Goal: Task Accomplishment & Management: Use online tool/utility

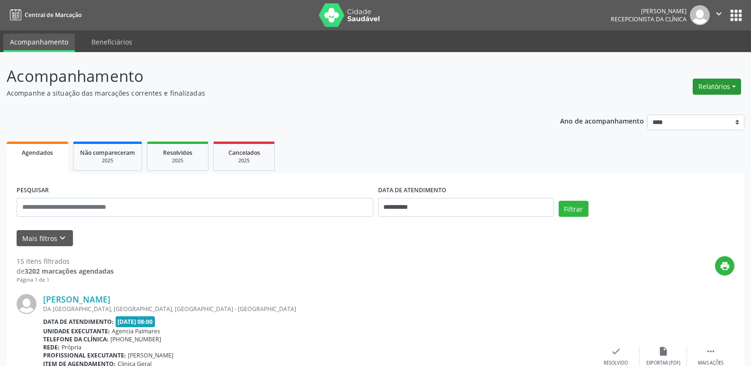
click at [732, 83] on button "Relatórios" at bounding box center [717, 87] width 48 height 16
click at [688, 110] on link "Agendamentos" at bounding box center [691, 107] width 102 height 13
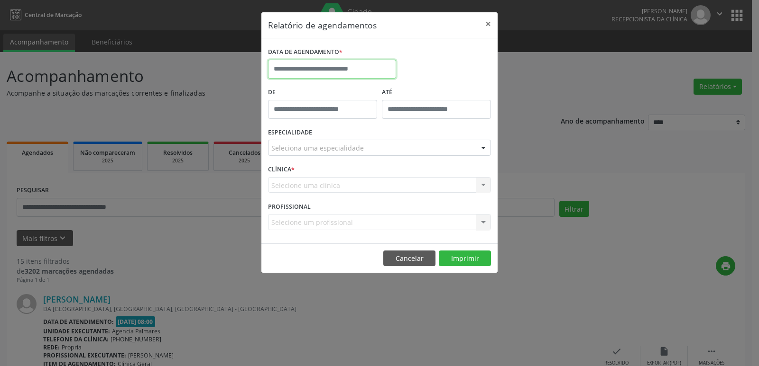
click at [327, 67] on input "text" at bounding box center [332, 69] width 128 height 19
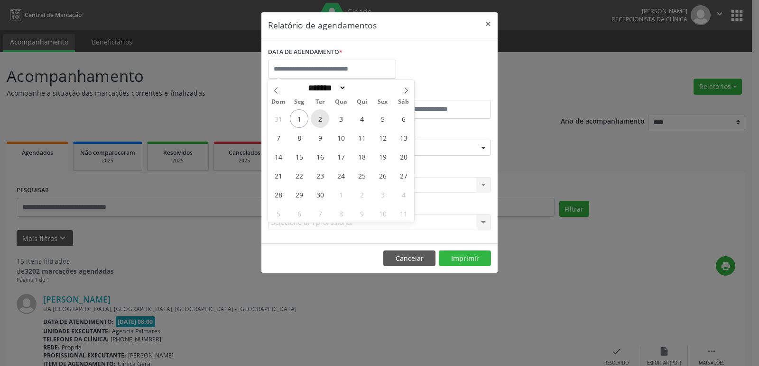
click at [320, 120] on span "2" at bounding box center [320, 119] width 18 height 18
type input "**********"
click at [320, 120] on span "2" at bounding box center [320, 119] width 18 height 18
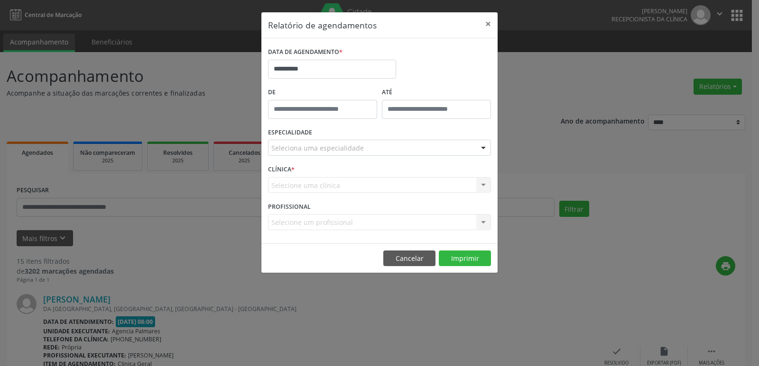
click at [482, 148] on div at bounding box center [483, 148] width 14 height 16
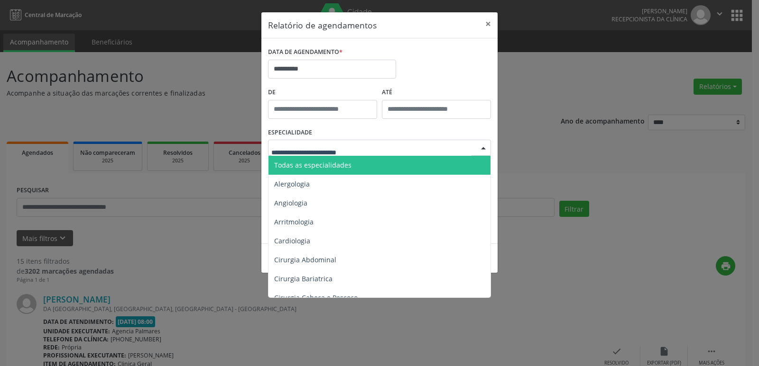
click at [402, 168] on span "Todas as especialidades" at bounding box center [379, 165] width 223 height 19
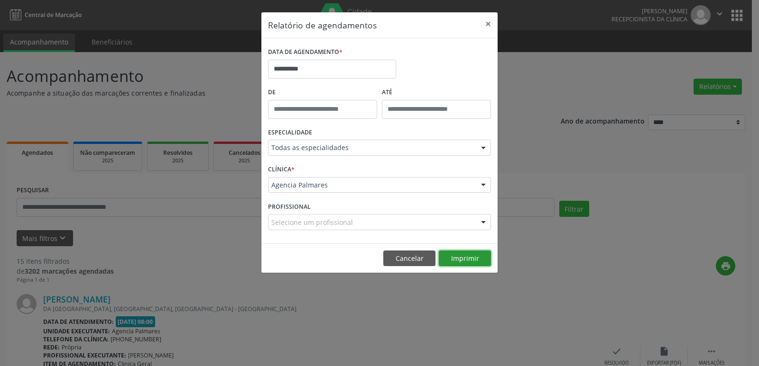
click at [459, 258] on button "Imprimir" at bounding box center [465, 259] width 52 height 16
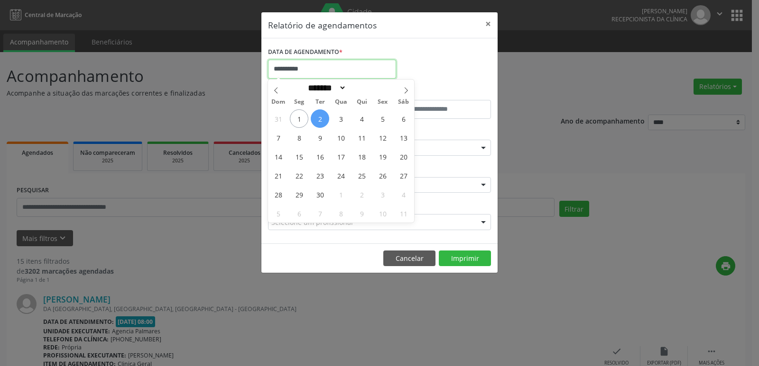
click at [307, 62] on input "**********" at bounding box center [332, 69] width 128 height 19
click at [303, 122] on span "1" at bounding box center [299, 119] width 18 height 18
type input "**********"
click at [298, 122] on span "1" at bounding box center [299, 119] width 18 height 18
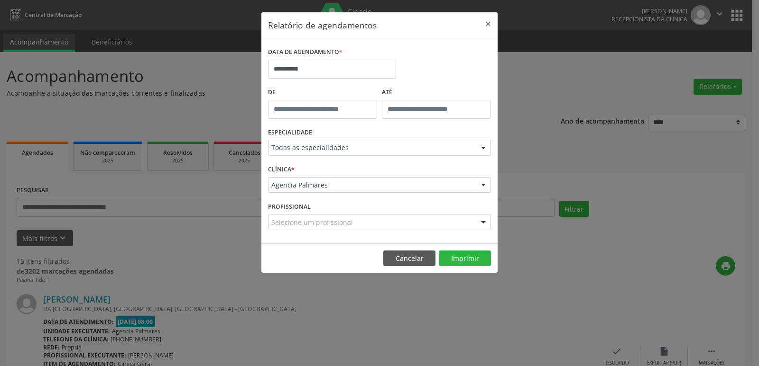
click at [482, 150] on div at bounding box center [483, 148] width 14 height 16
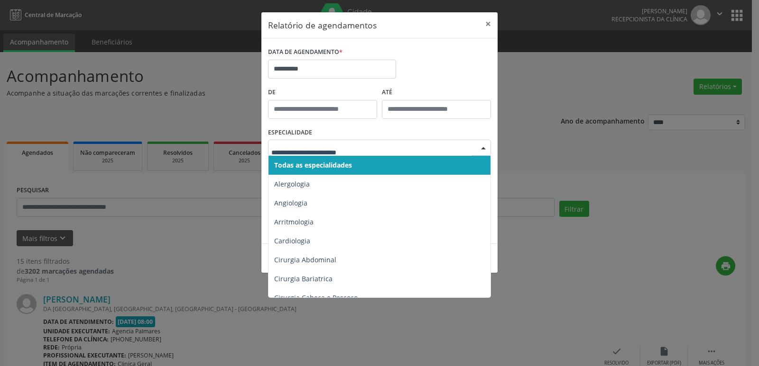
click at [393, 165] on span "Todas as especialidades" at bounding box center [379, 165] width 223 height 19
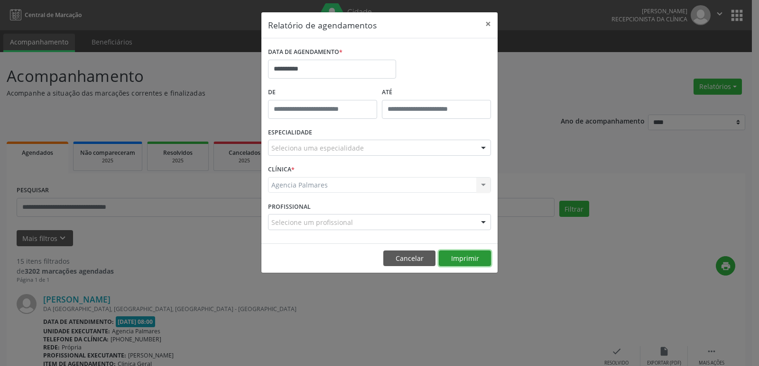
click at [467, 257] on button "Imprimir" at bounding box center [465, 259] width 52 height 16
click at [487, 23] on button "×" at bounding box center [487, 23] width 19 height 23
